Goal: Transaction & Acquisition: Purchase product/service

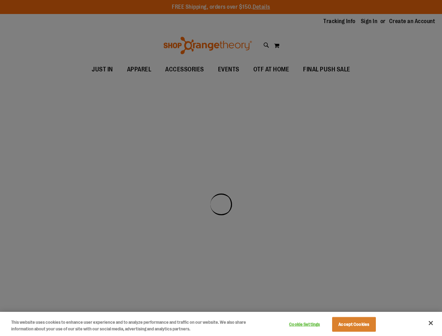
click at [221, 168] on div at bounding box center [221, 168] width 442 height 336
click at [313, 325] on button "Cookie Settings" at bounding box center [305, 325] width 44 height 14
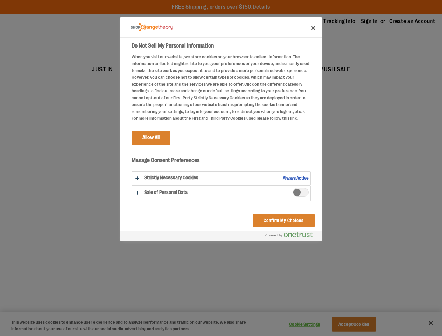
click at [363, 325] on div at bounding box center [221, 168] width 442 height 336
click at [431, 323] on div at bounding box center [221, 168] width 442 height 336
